Goal: Task Accomplishment & Management: Manage account settings

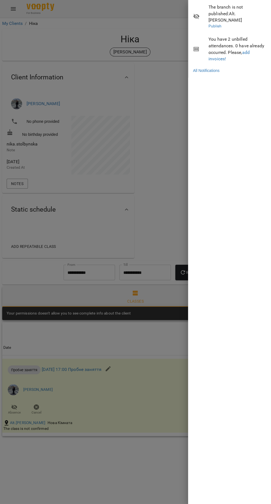
click at [144, 378] on div at bounding box center [135, 252] width 271 height 504
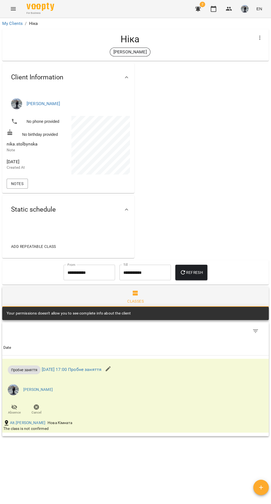
click at [214, 9] on icon "button" at bounding box center [213, 9] width 7 height 7
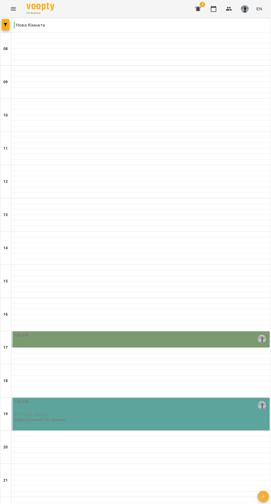
click at [149, 382] on div at bounding box center [141, 384] width 260 height 6
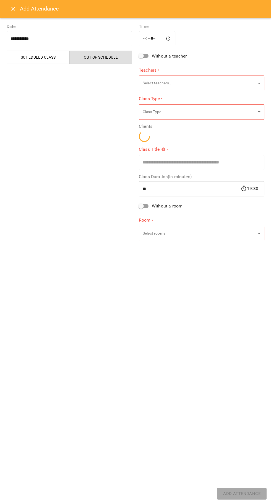
type input "**********"
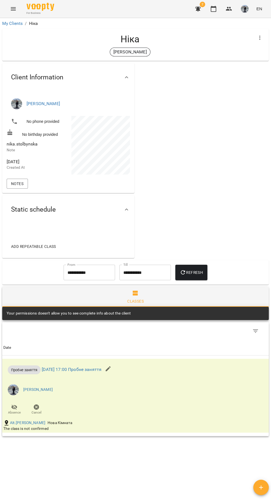
click at [215, 9] on icon "button" at bounding box center [213, 9] width 7 height 7
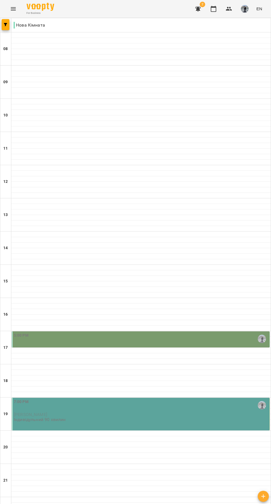
scroll to position [63, 0]
click at [140, 333] on div "5:00 PM" at bounding box center [141, 339] width 255 height 13
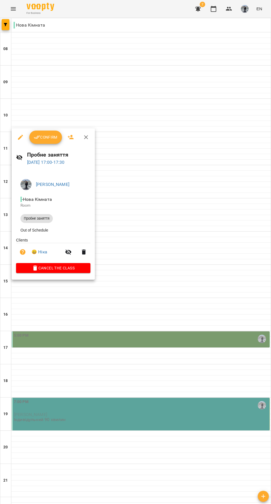
click at [169, 349] on div at bounding box center [135, 252] width 271 height 504
